Goal: Find specific page/section: Find specific page/section

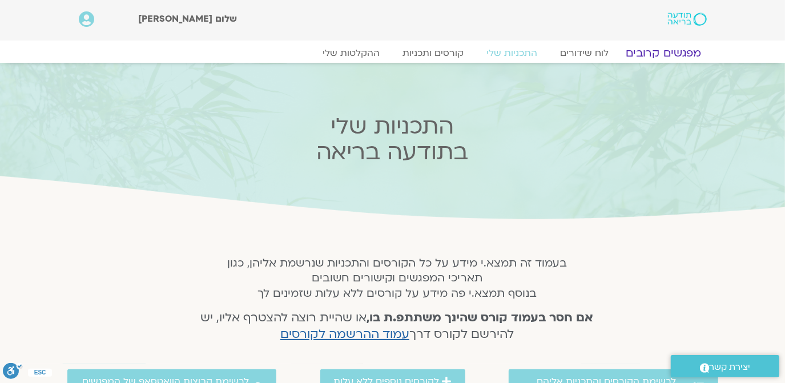
click at [675, 50] on link "מפגשים קרובים" at bounding box center [663, 53] width 103 height 14
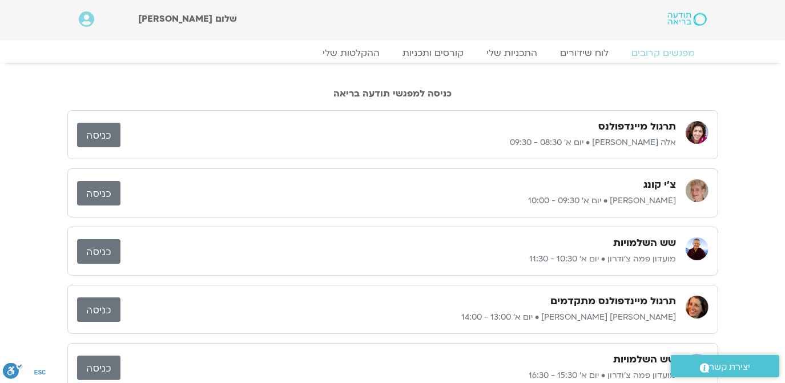
click at [103, 133] on link "כניסה" at bounding box center [98, 135] width 43 height 25
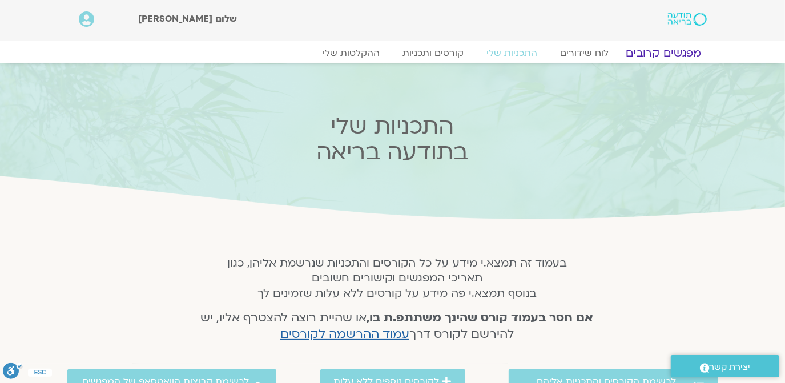
click at [669, 53] on link "מפגשים קרובים" at bounding box center [663, 53] width 103 height 14
